Goal: Find contact information: Obtain details needed to contact an individual or organization

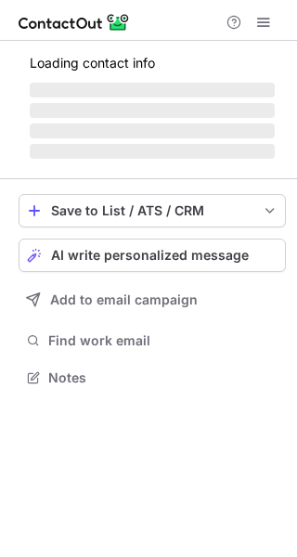
scroll to position [8, 9]
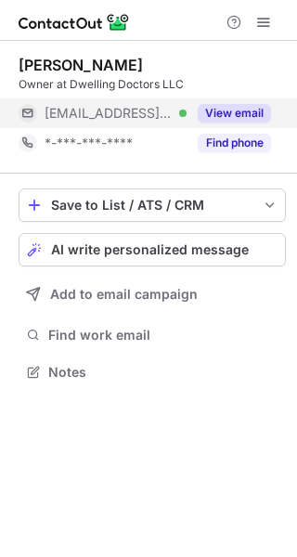
click at [147, 106] on div "***@cox.net Verified" at bounding box center [116, 113] width 142 height 17
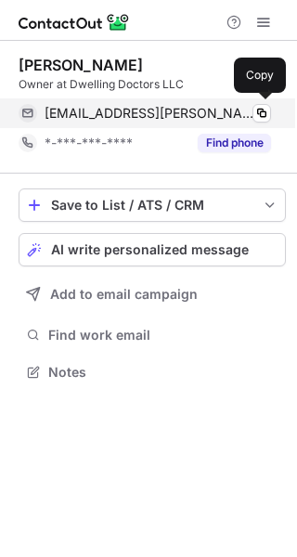
click at [135, 107] on span "dwellingdrs@cox.net" at bounding box center [151, 113] width 213 height 17
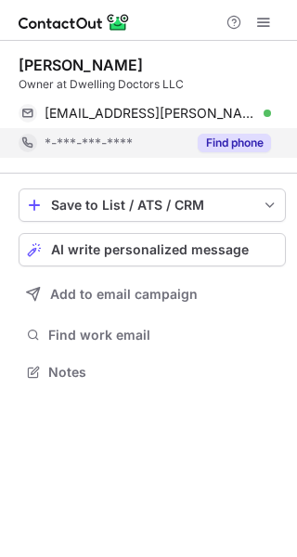
click at [141, 148] on div "*-***-***-****" at bounding box center [116, 143] width 142 height 17
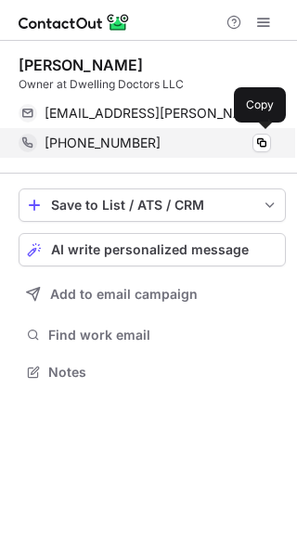
click at [110, 149] on span "+14802051103" at bounding box center [103, 143] width 116 height 17
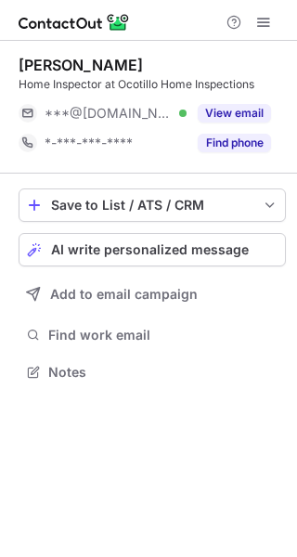
scroll to position [8, 9]
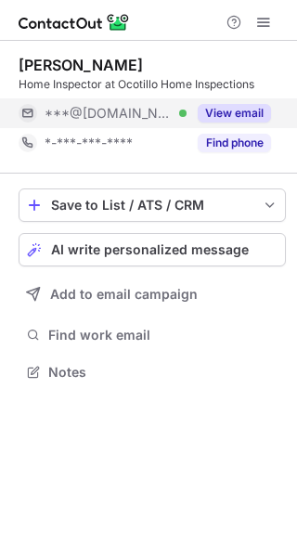
click at [253, 112] on button "View email" at bounding box center [234, 113] width 73 height 19
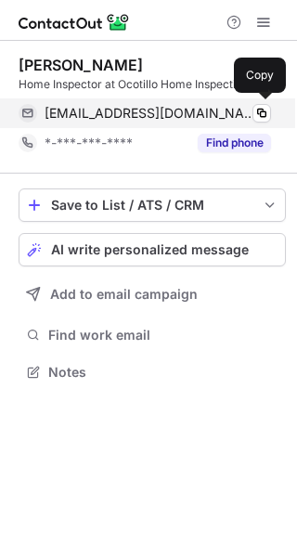
scroll to position [358, 297]
click at [179, 108] on span "realtorpete@outlook.com" at bounding box center [151, 113] width 213 height 17
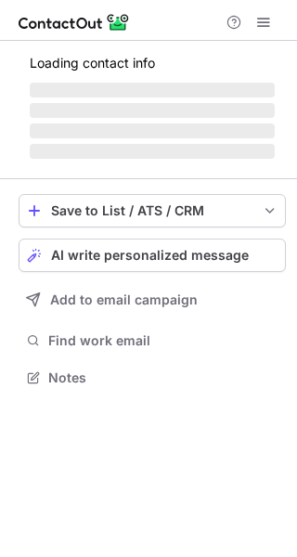
scroll to position [375, 297]
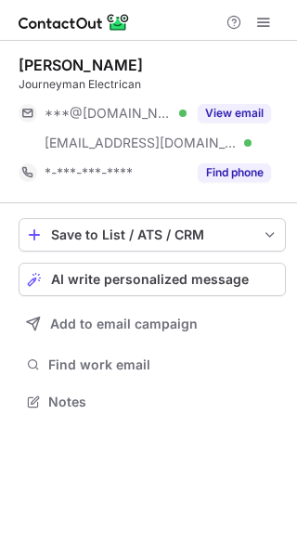
scroll to position [388, 297]
